Goal: Task Accomplishment & Management: Manage account settings

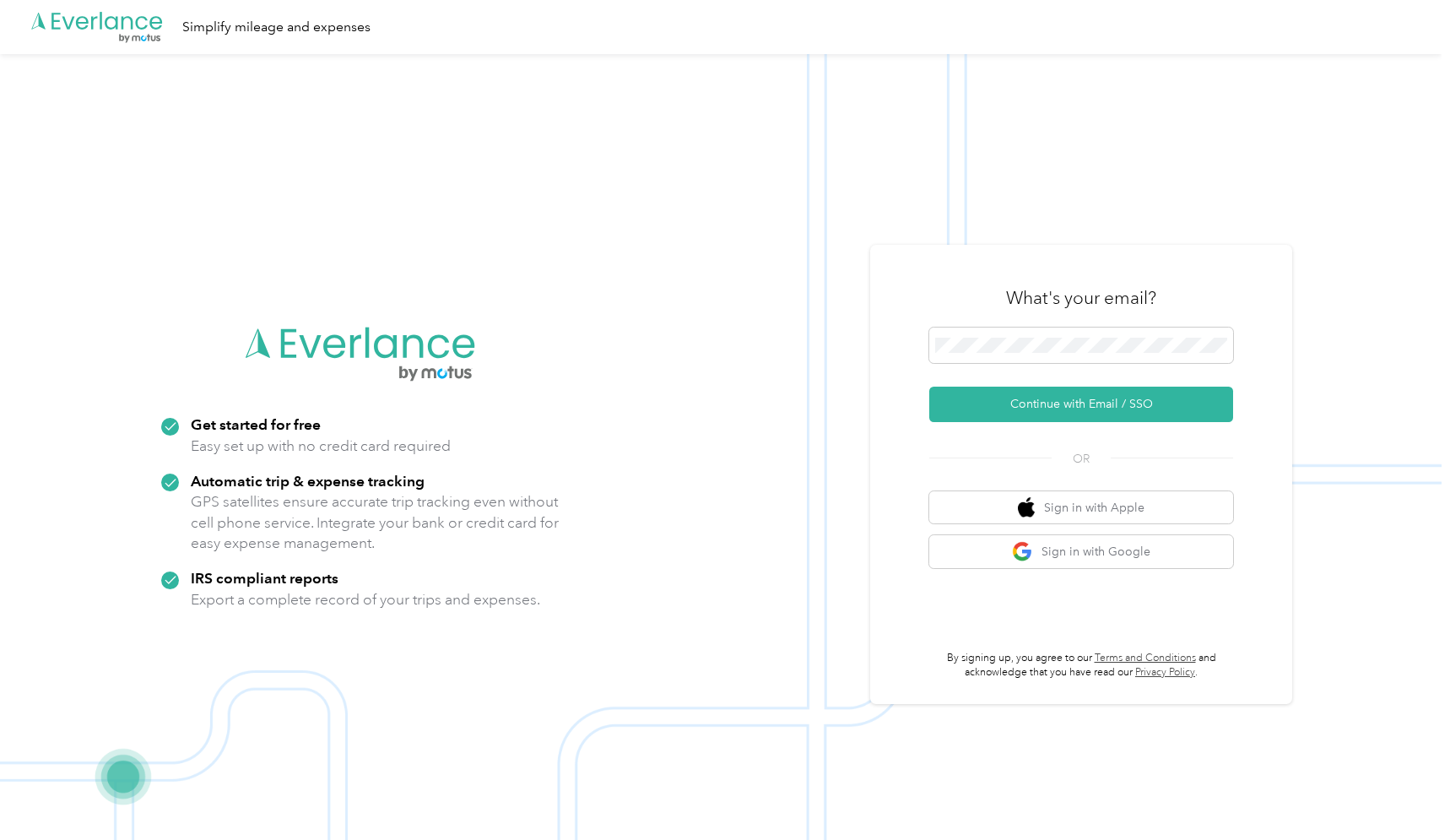
click at [1088, 403] on button "Continue with Email / SSO" at bounding box center [1081, 404] width 304 height 35
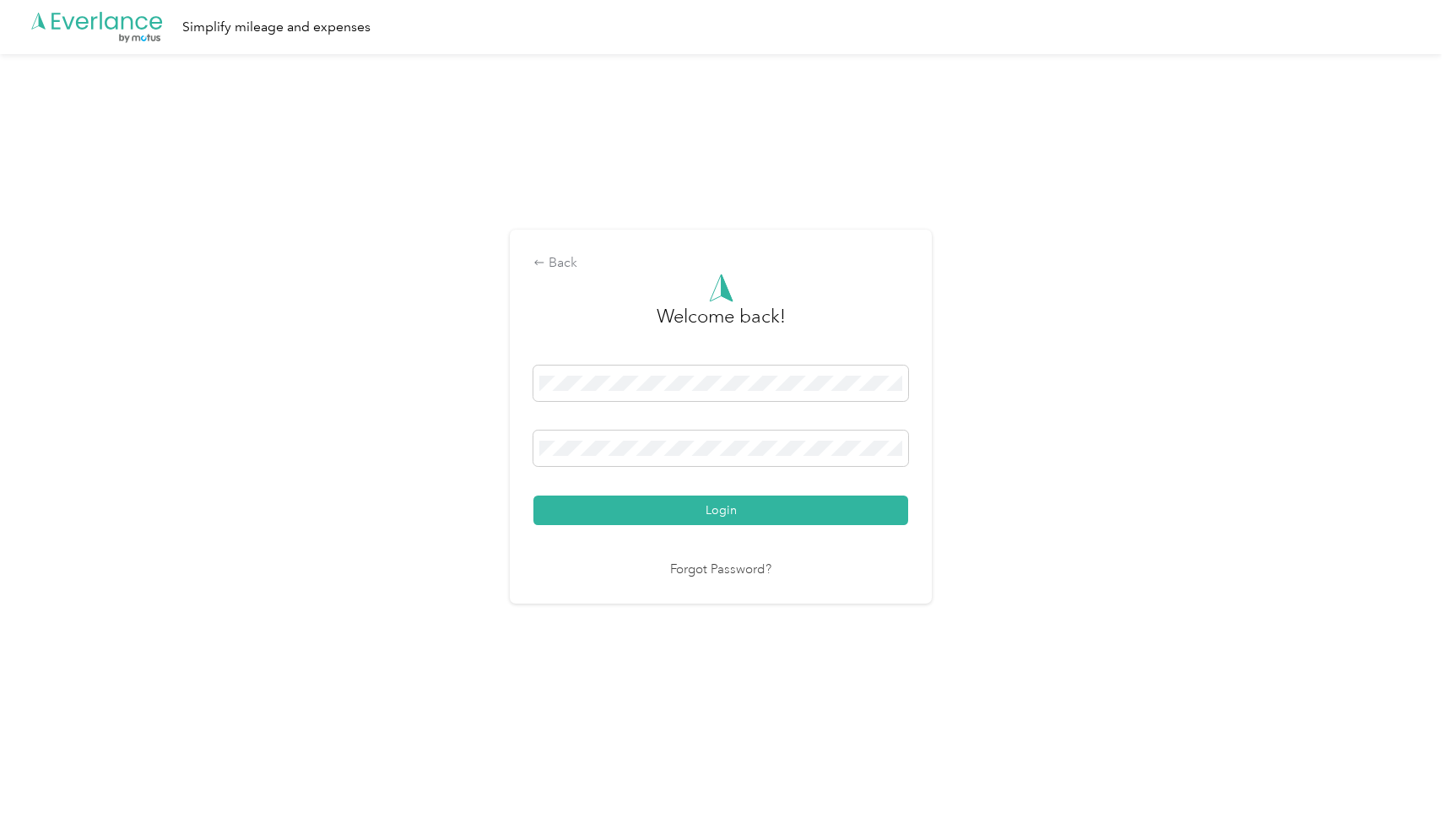
click at [725, 510] on button "Login" at bounding box center [720, 510] width 375 height 30
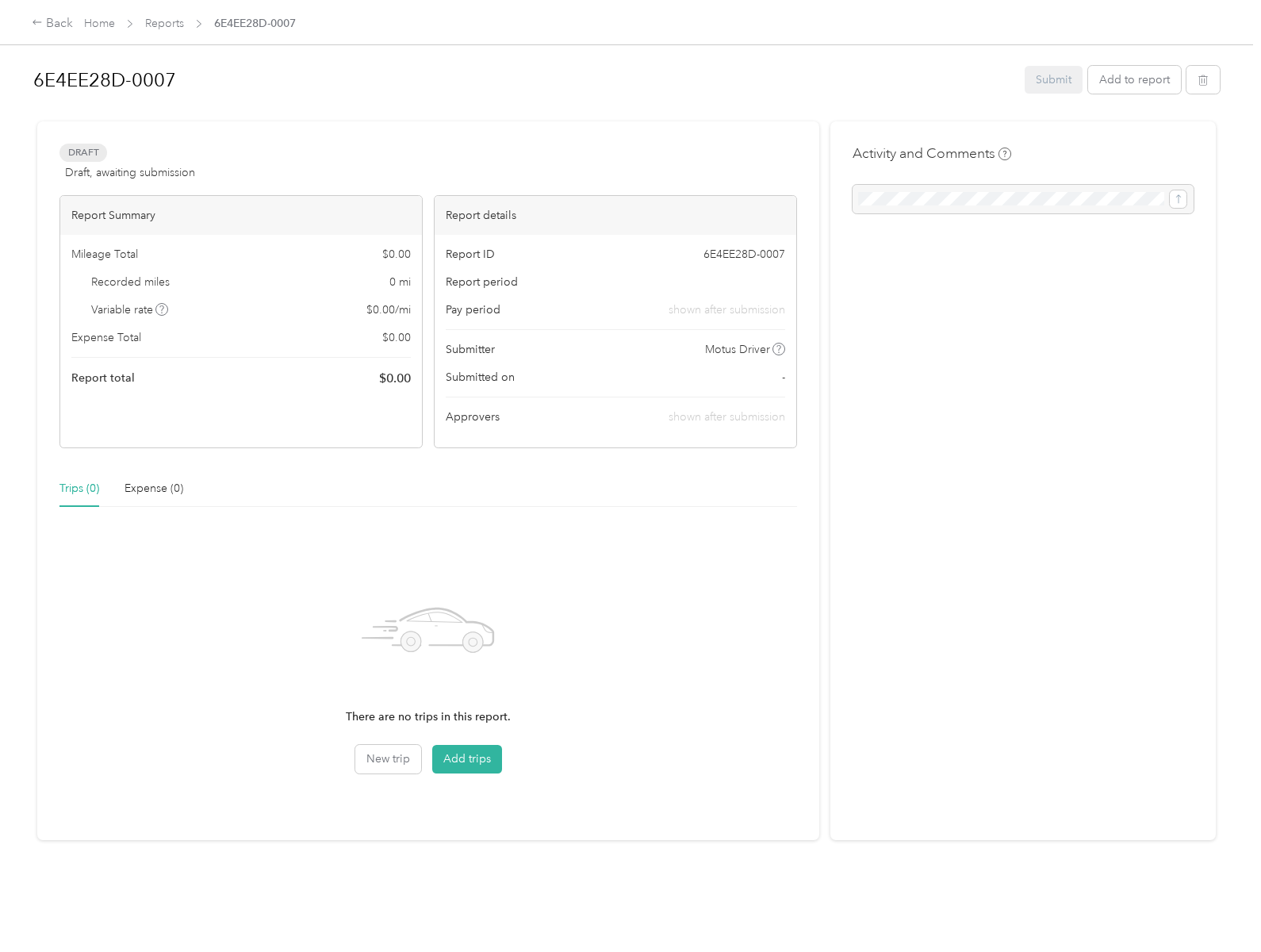
click at [162, 309] on icon at bounding box center [161, 309] width 8 height 8
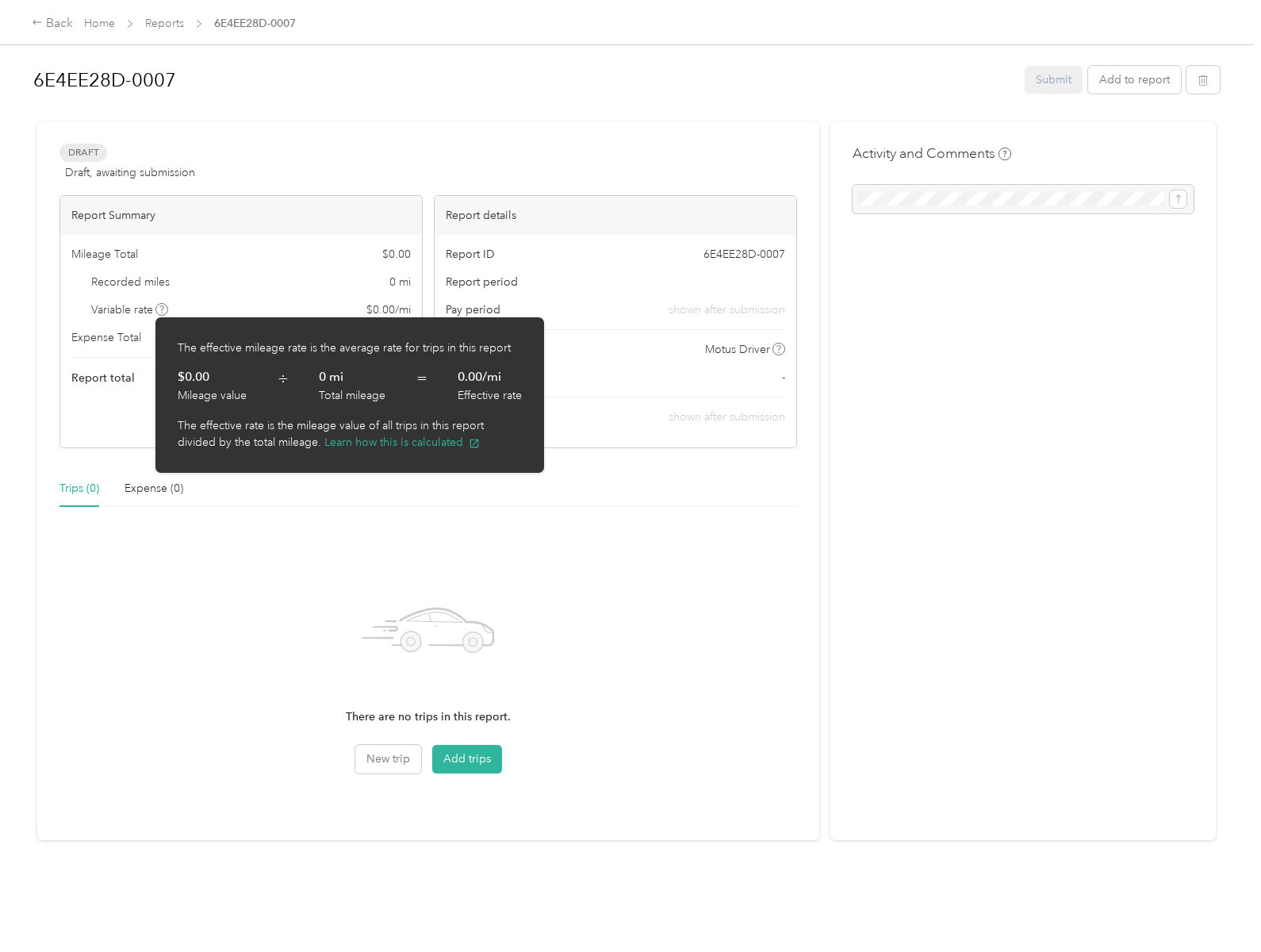
click at [282, 385] on span "÷" at bounding box center [283, 386] width 11 height 37
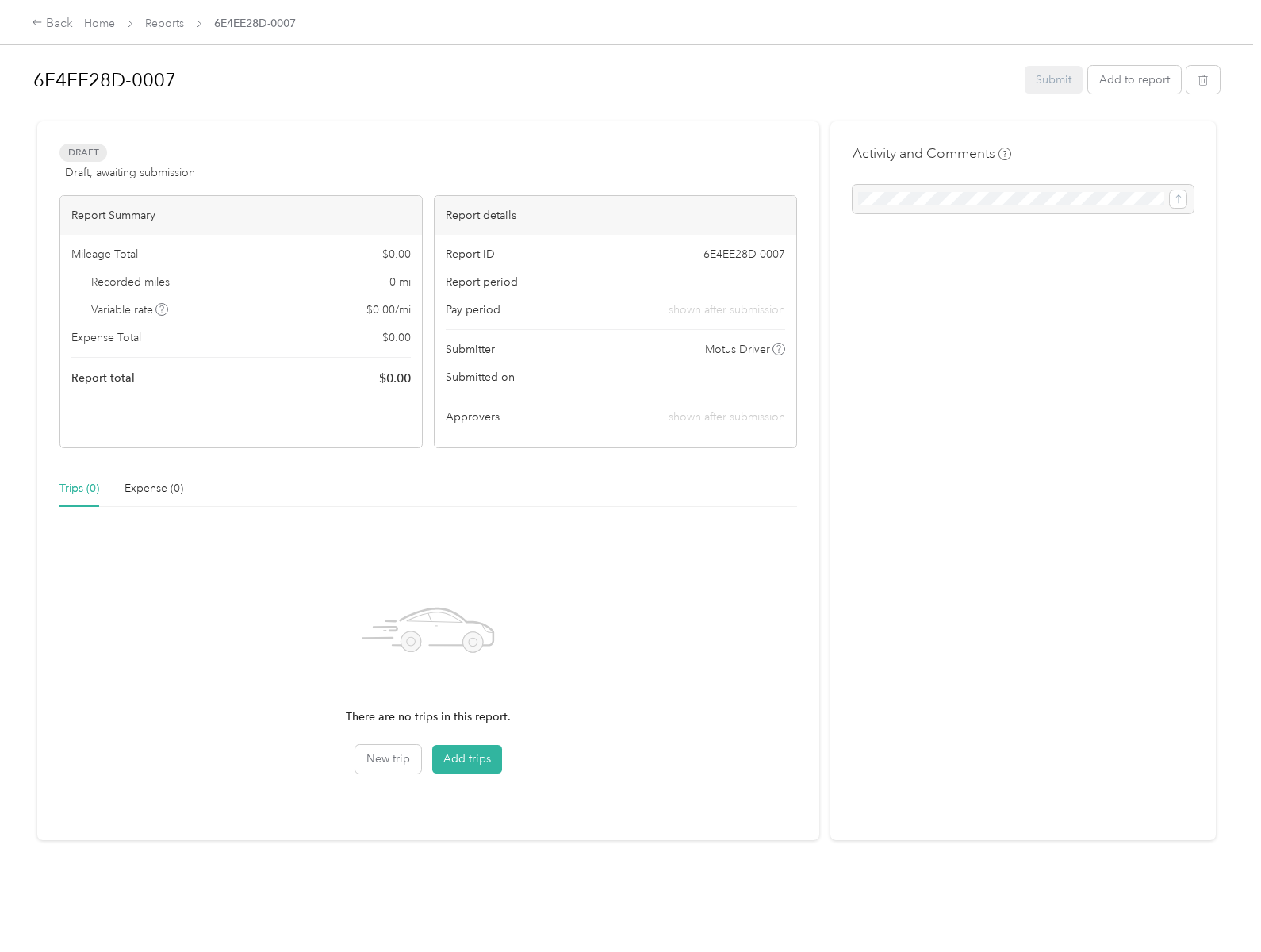
click at [162, 309] on icon at bounding box center [161, 309] width 8 height 8
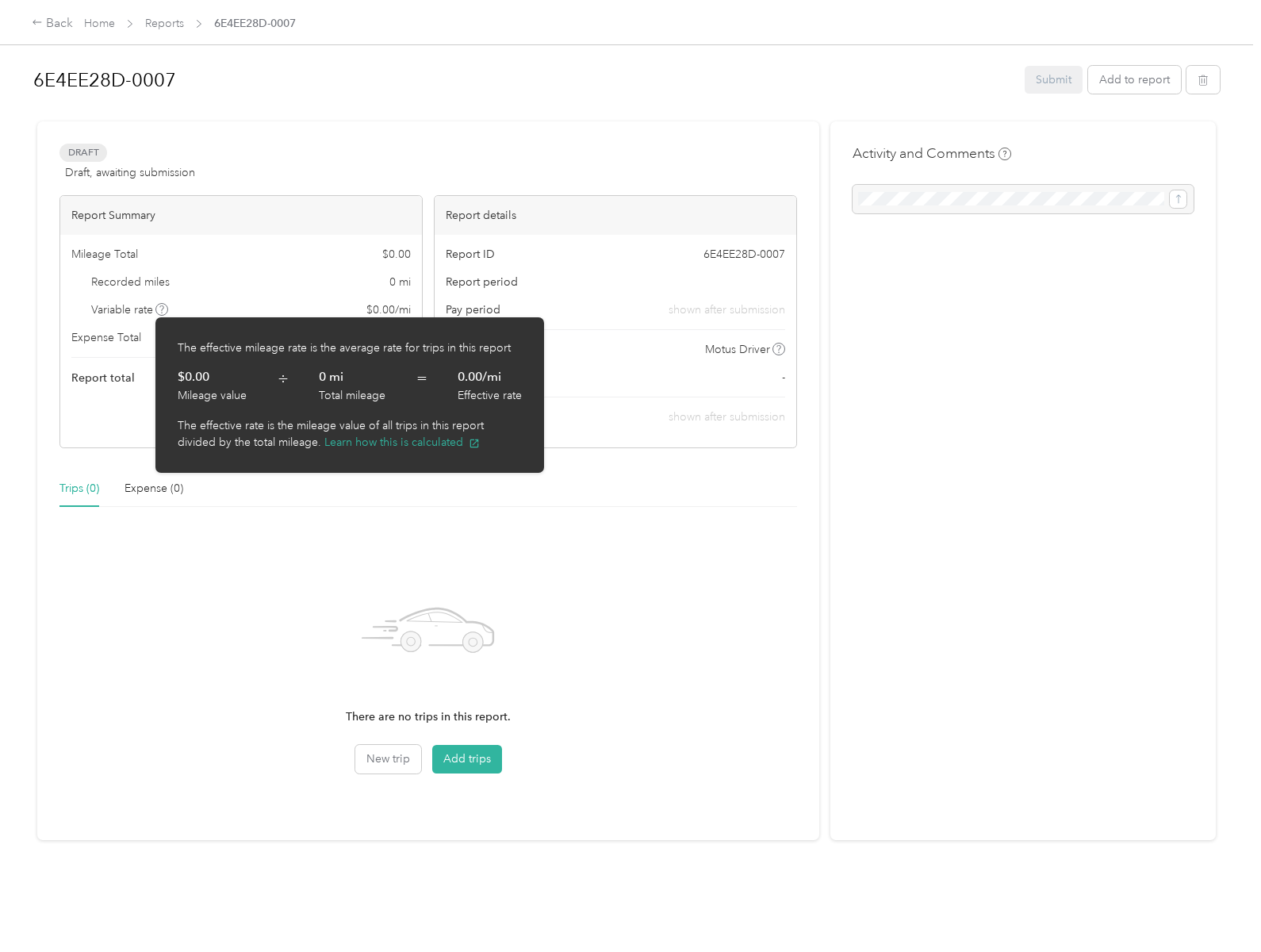
click at [402, 442] on button "Learn how this is calculated" at bounding box center [401, 442] width 155 height 17
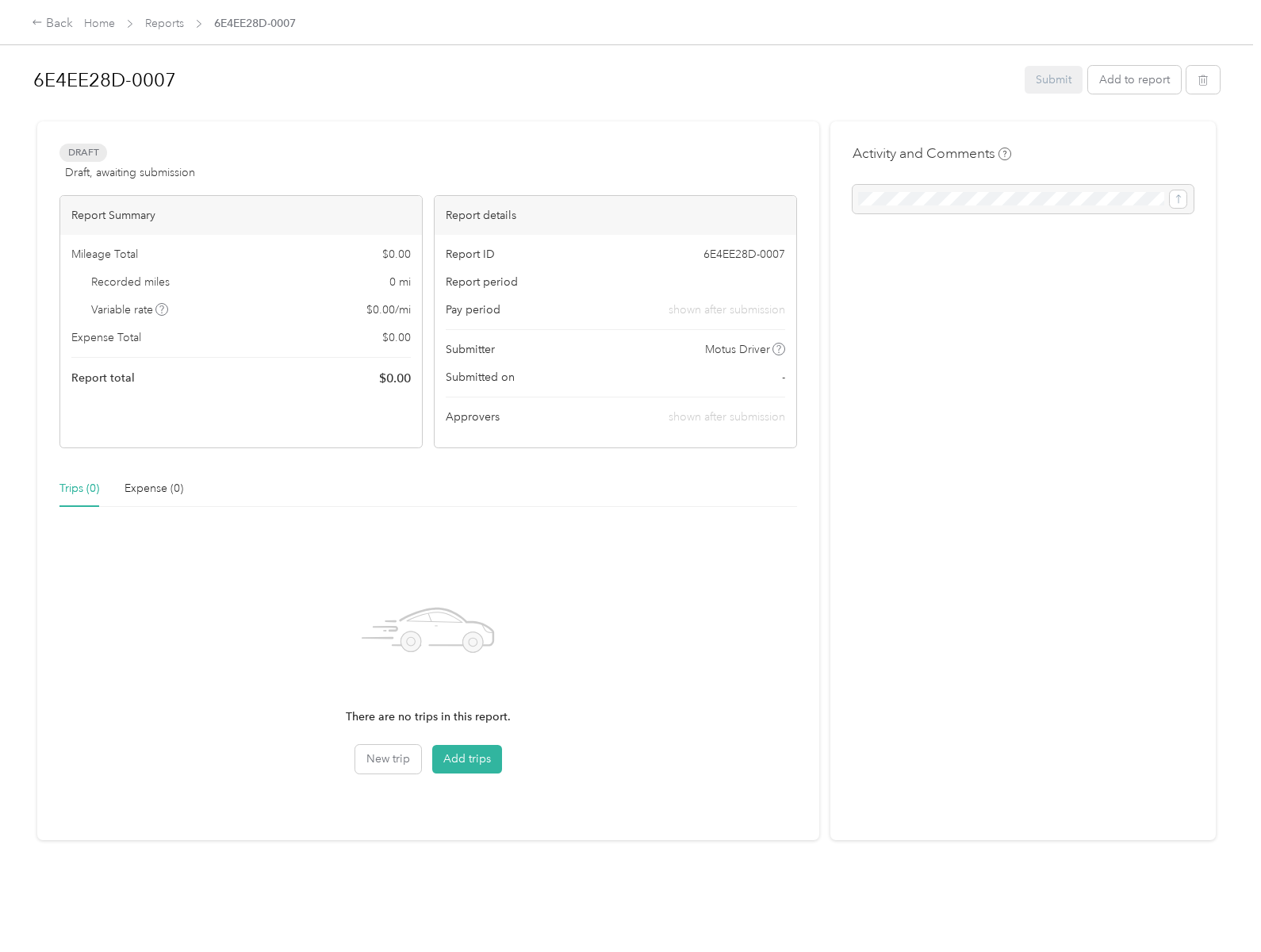
click at [465, 759] on button "Add trips" at bounding box center [467, 759] width 70 height 29
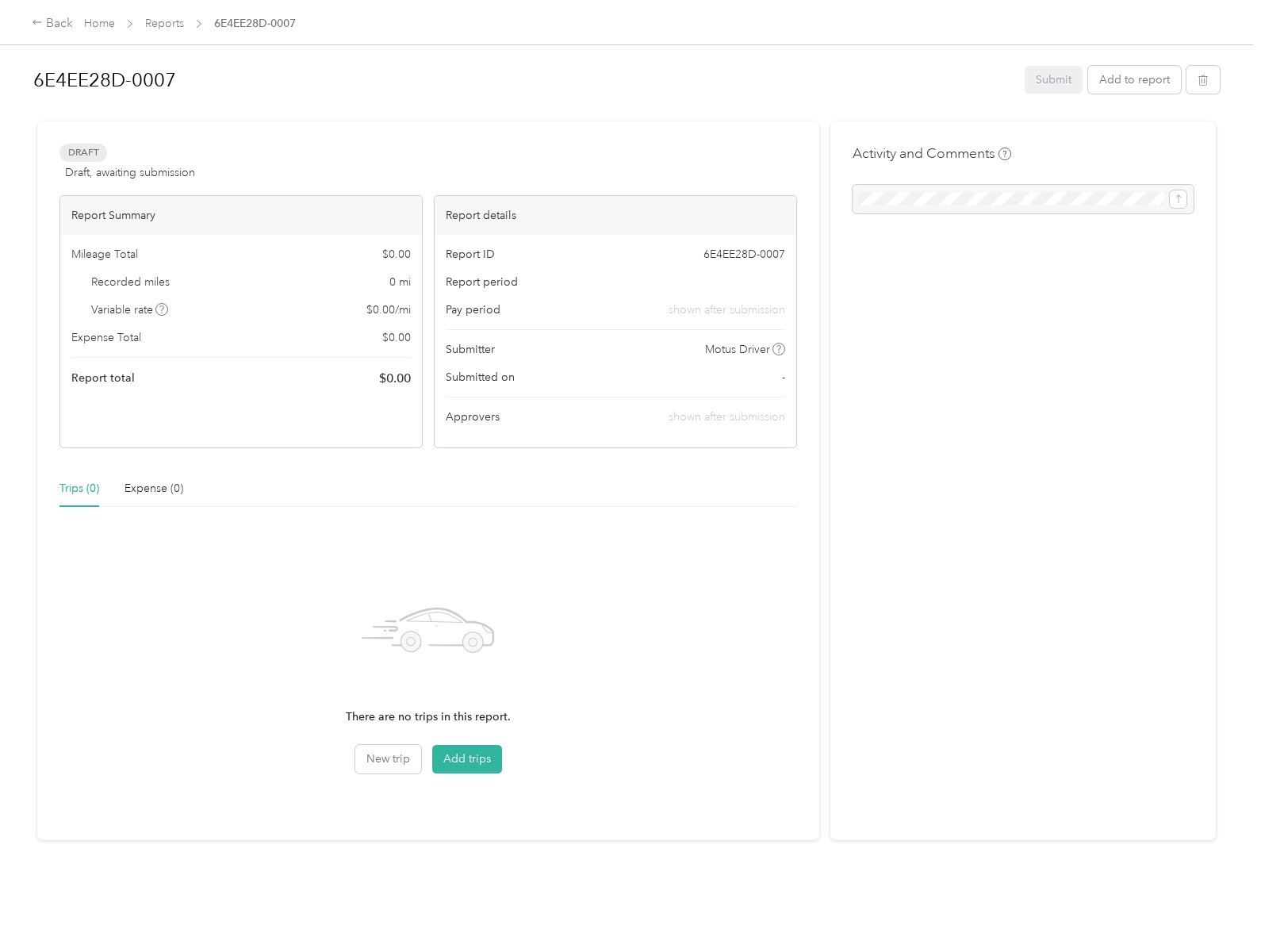
click at [465, 759] on button "Add trips" at bounding box center [467, 759] width 70 height 29
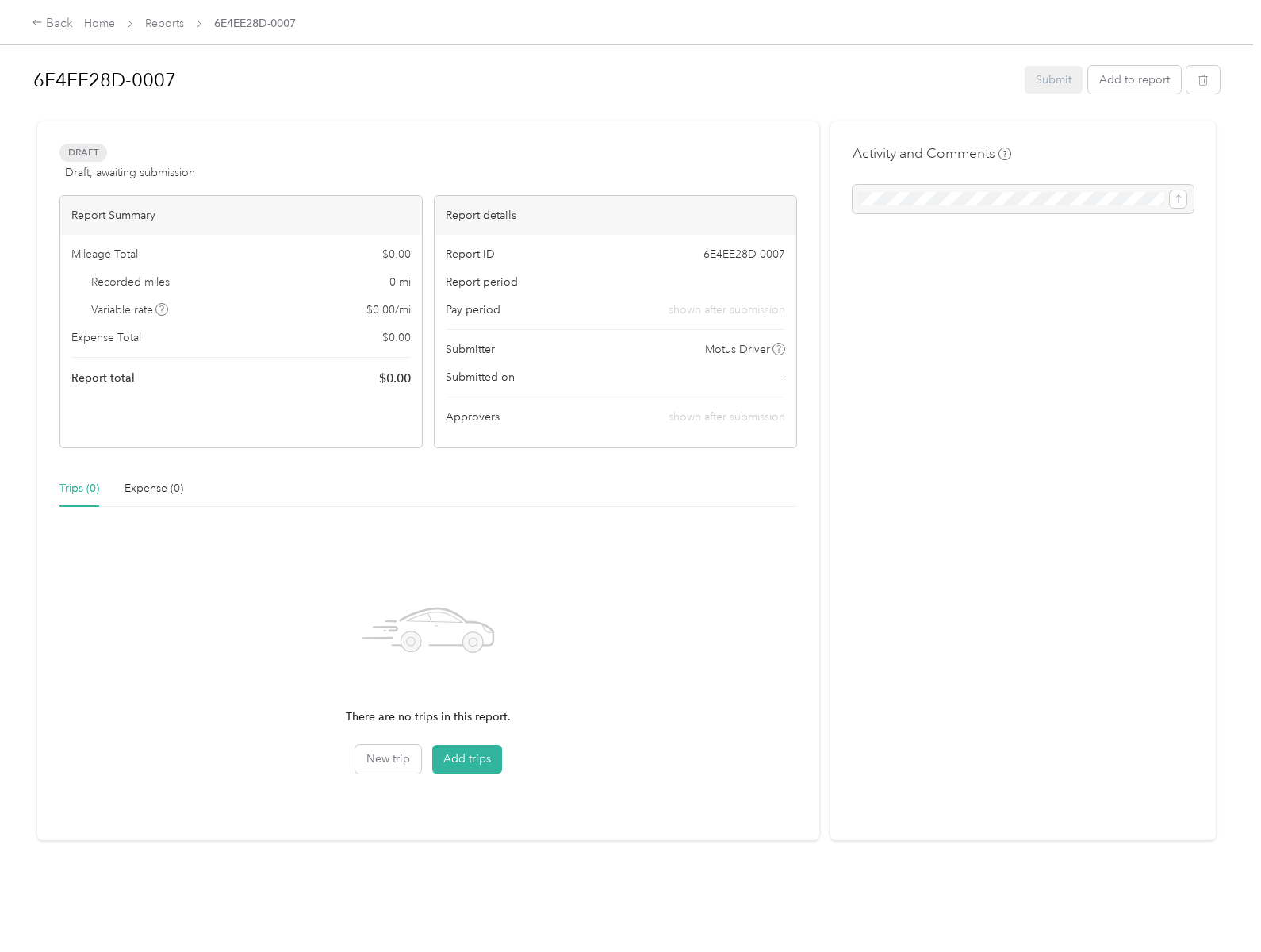
click at [465, 759] on button "Add trips" at bounding box center [467, 759] width 70 height 29
